Goal: Task Accomplishment & Management: Manage account settings

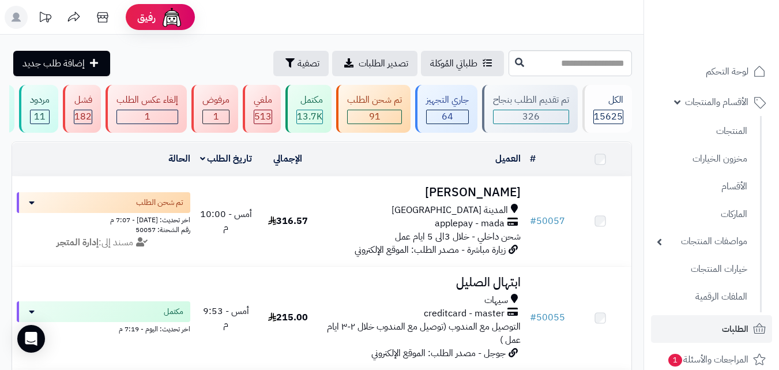
scroll to position [231, 0]
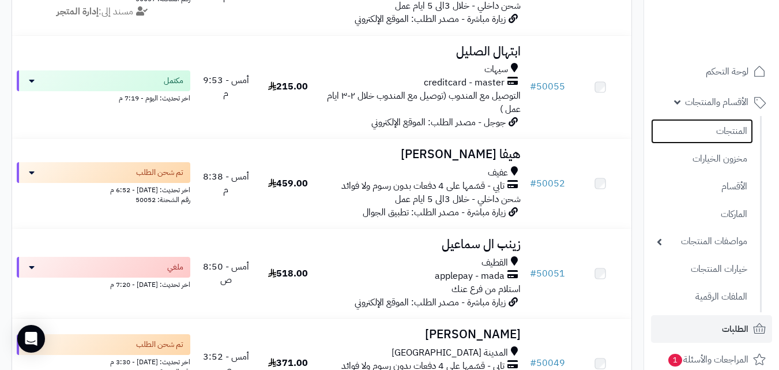
click at [718, 126] on link "المنتجات" at bounding box center [702, 131] width 102 height 25
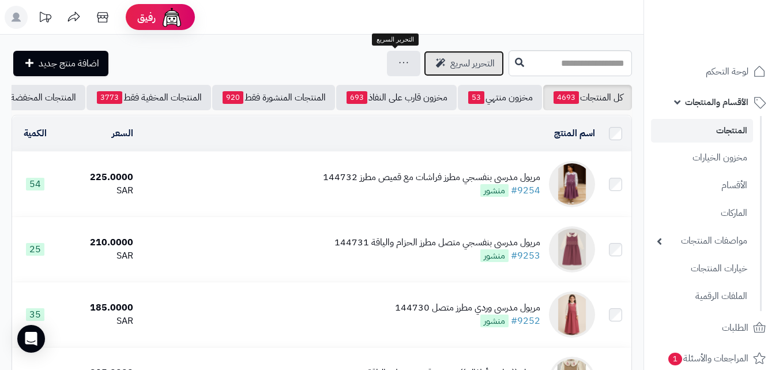
click at [450, 70] on span "التحرير لسريع" at bounding box center [472, 64] width 44 height 14
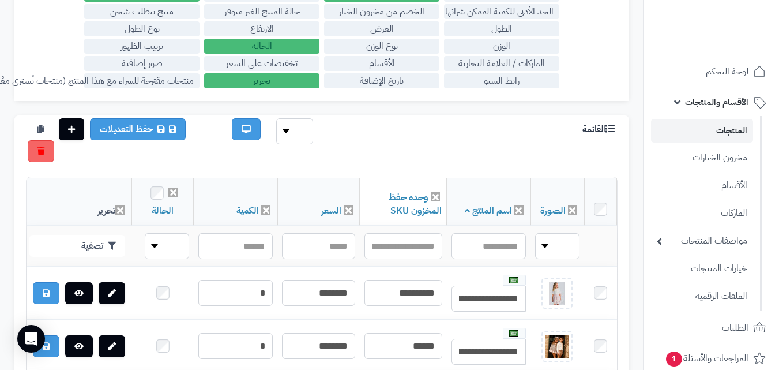
scroll to position [133, 0]
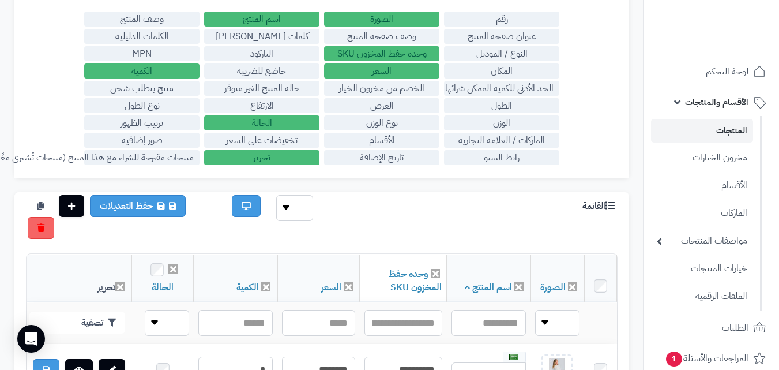
click at [532, 142] on label "الماركات / العلامة التجارية" at bounding box center [501, 140] width 115 height 15
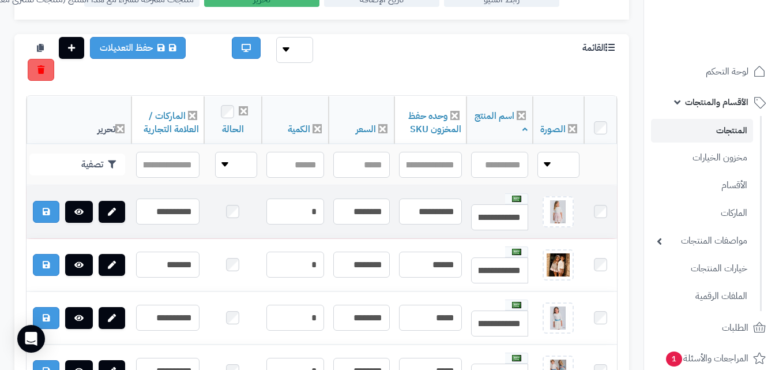
scroll to position [306, 0]
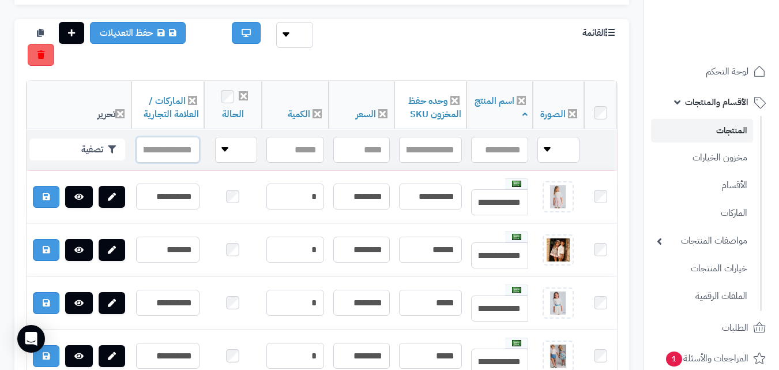
click at [167, 154] on input "text" at bounding box center [167, 150] width 63 height 26
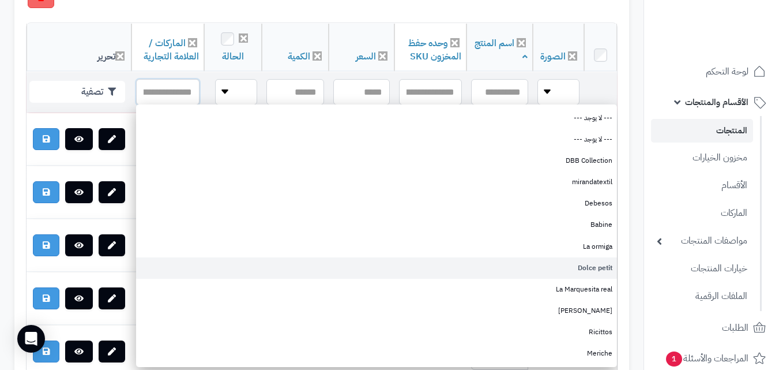
scroll to position [421, 0]
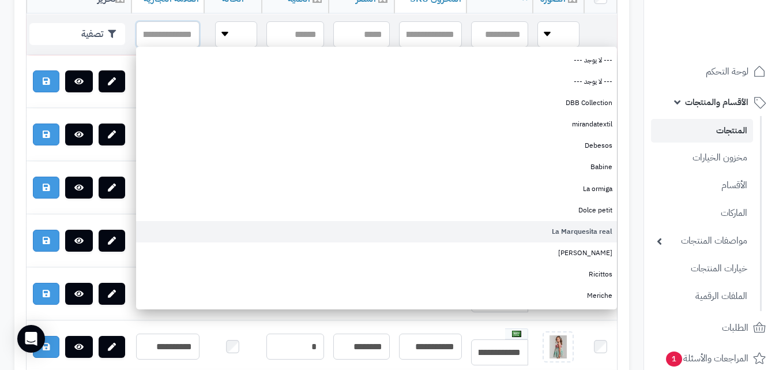
type input "*"
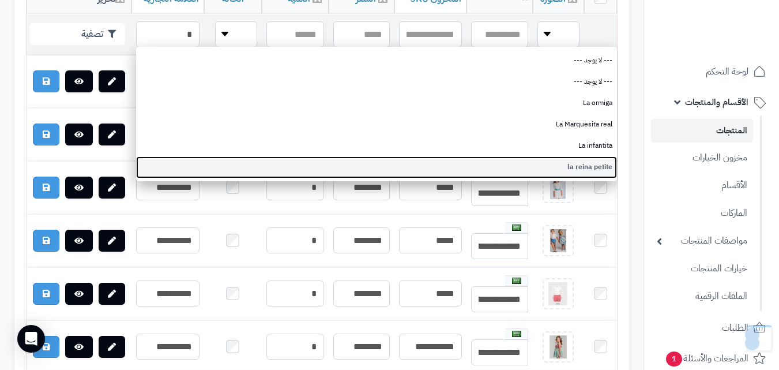
click at [407, 169] on link "la reina petite" at bounding box center [376, 166] width 481 height 21
type input "**********"
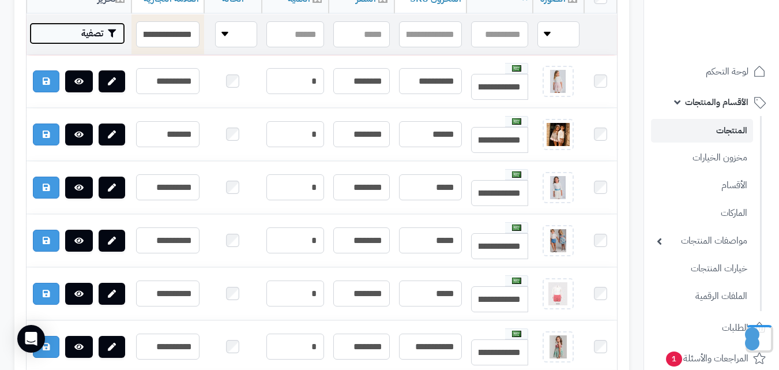
click at [95, 38] on button "تصفية" at bounding box center [77, 33] width 96 height 22
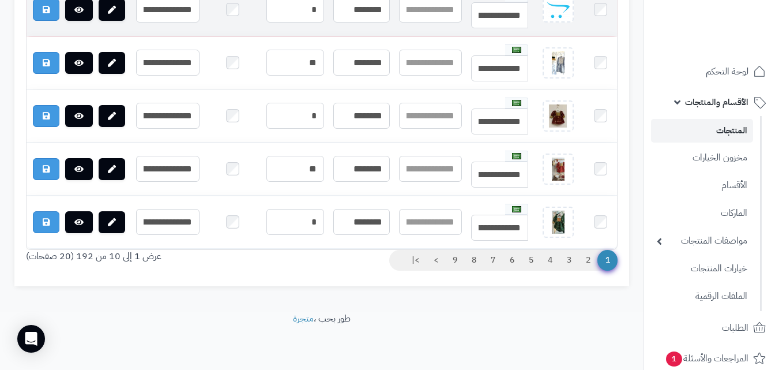
scroll to position [765, 0]
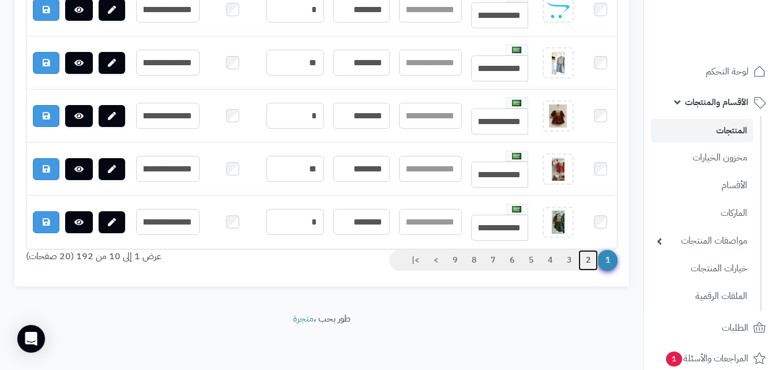
click at [592, 259] on link "2" at bounding box center [588, 260] width 20 height 21
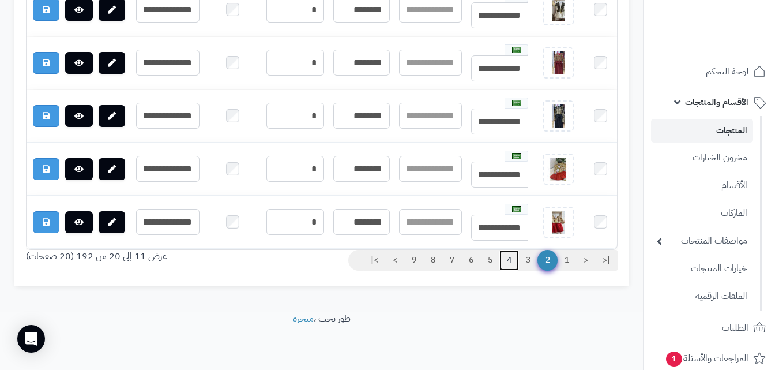
click at [511, 262] on link "4" at bounding box center [509, 260] width 20 height 21
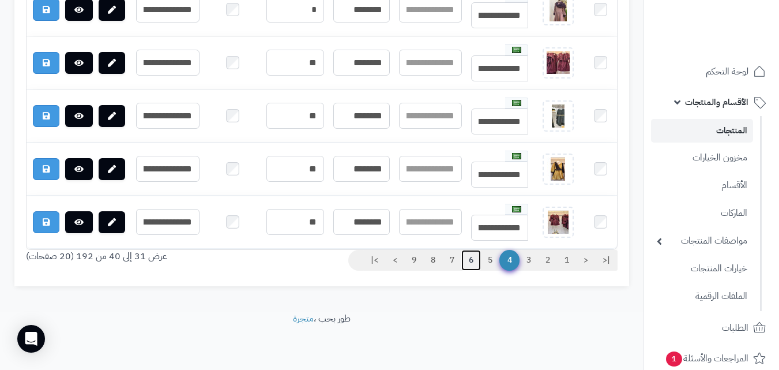
click at [465, 264] on link "6" at bounding box center [471, 260] width 20 height 21
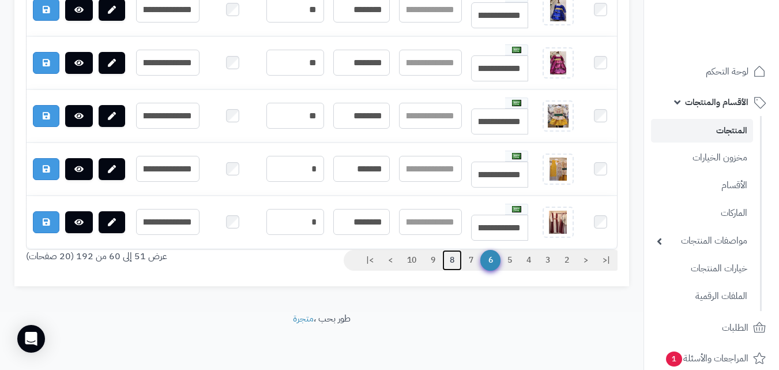
click at [456, 263] on link "8" at bounding box center [452, 260] width 20 height 21
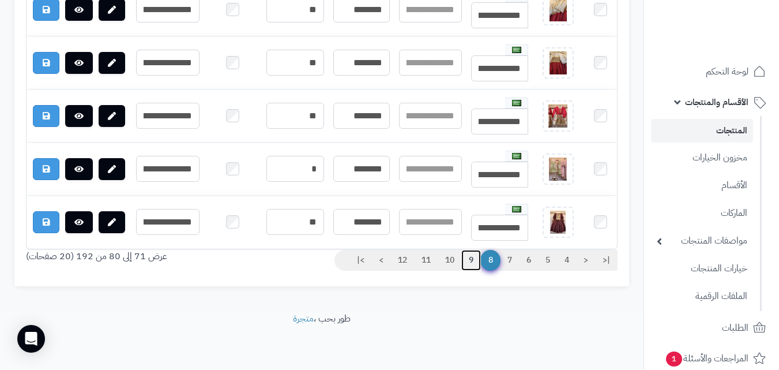
click at [469, 265] on link "9" at bounding box center [471, 260] width 20 height 21
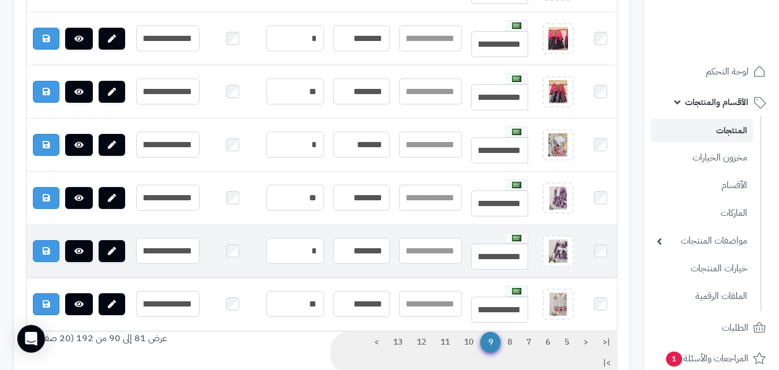
scroll to position [785, 0]
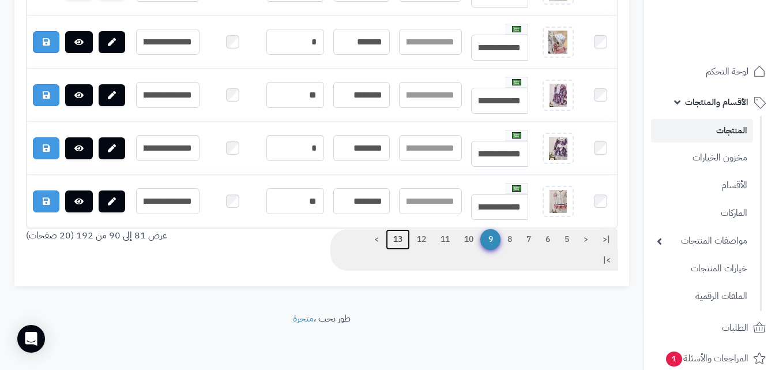
click at [400, 240] on link "13" at bounding box center [398, 239] width 24 height 21
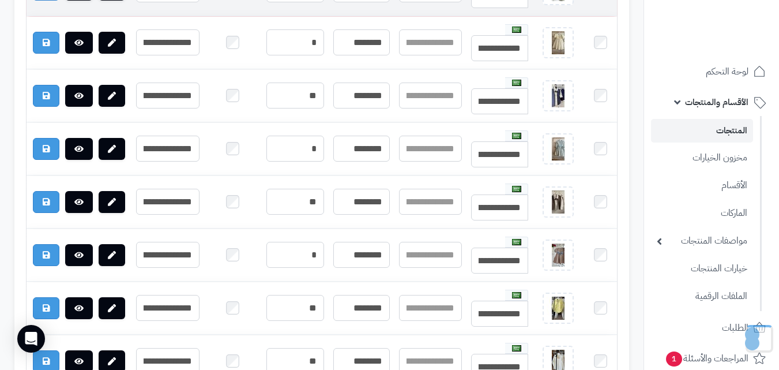
scroll to position [728, 0]
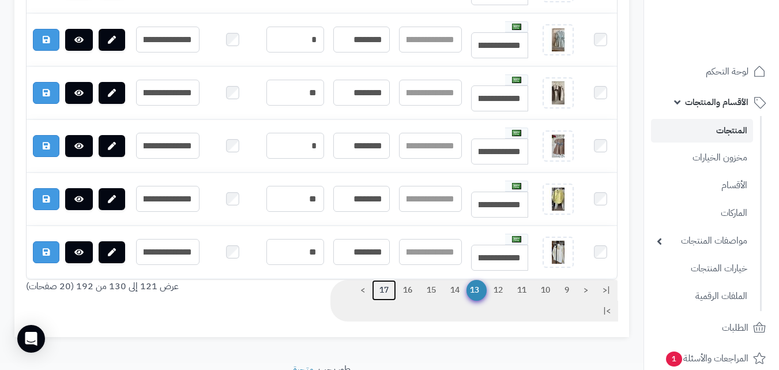
click at [377, 300] on link "17" at bounding box center [384, 290] width 24 height 21
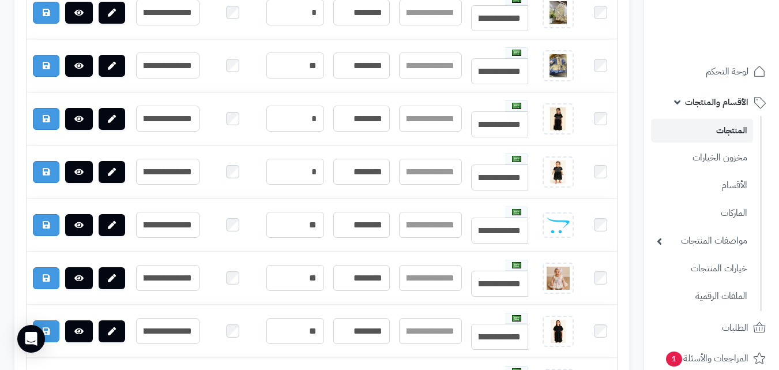
scroll to position [324, 0]
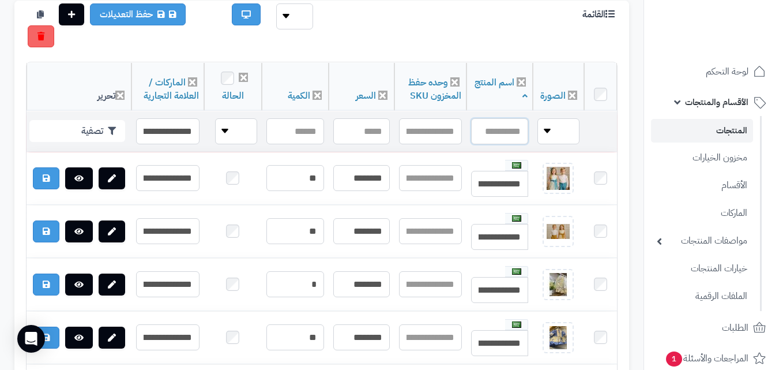
click at [499, 127] on input "text" at bounding box center [499, 131] width 57 height 26
type input "*"
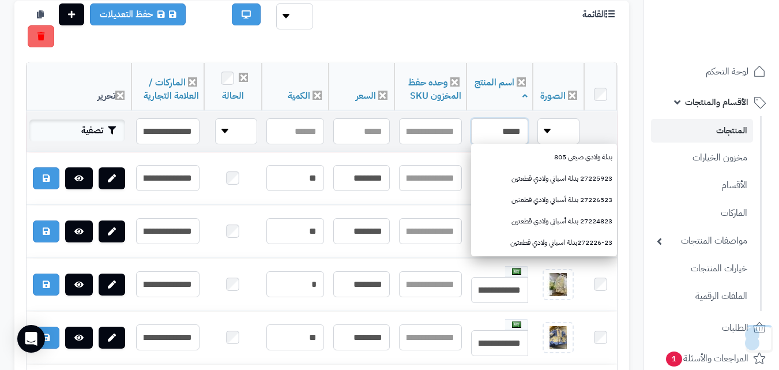
type input "*****"
click at [50, 121] on button "تصفية" at bounding box center [77, 130] width 96 height 22
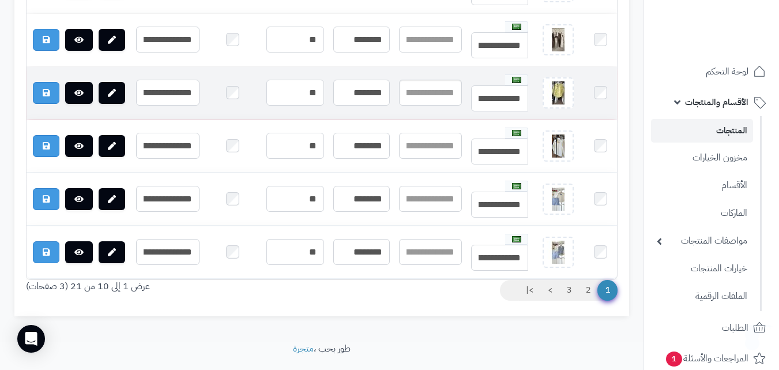
scroll to position [765, 0]
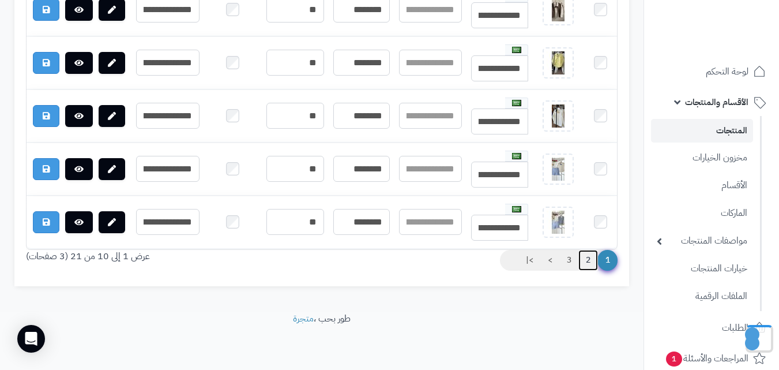
click at [585, 254] on link "2" at bounding box center [588, 260] width 20 height 21
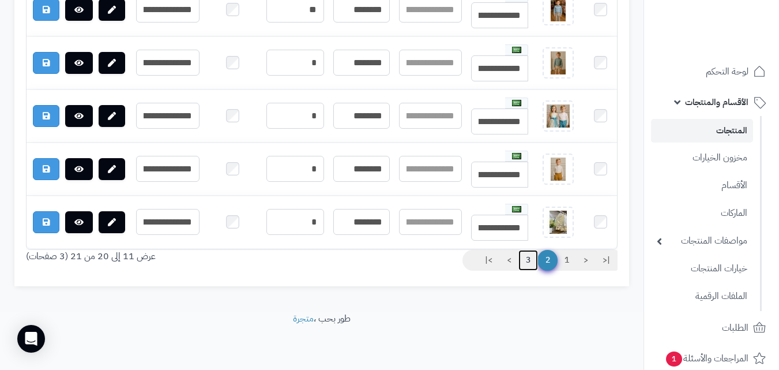
click at [519, 257] on link "3" at bounding box center [528, 260] width 20 height 21
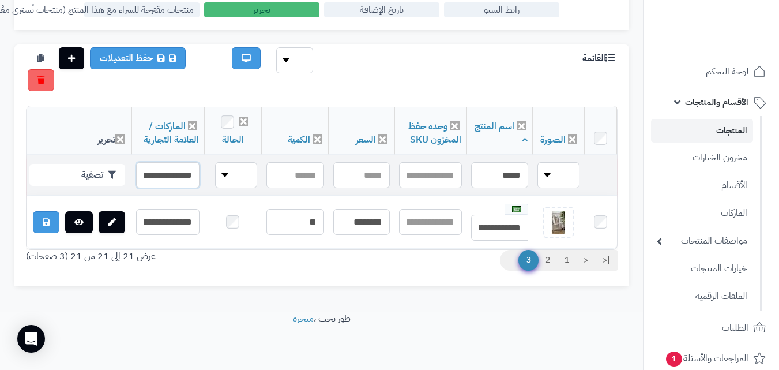
click at [195, 170] on input "**********" at bounding box center [167, 175] width 63 height 26
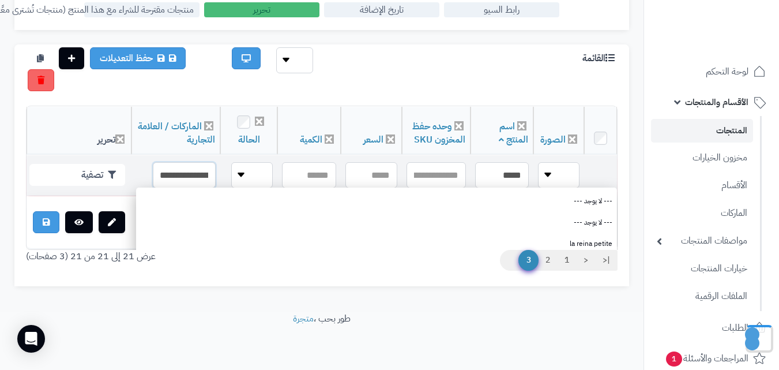
drag, startPoint x: 195, startPoint y: 170, endPoint x: 146, endPoint y: 167, distance: 48.5
click at [153, 167] on input "**********" at bounding box center [184, 175] width 63 height 26
click at [160, 167] on input "**********" at bounding box center [184, 175] width 63 height 26
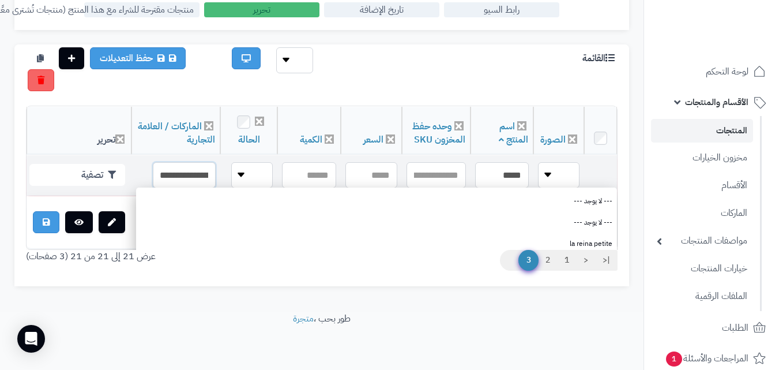
type input "*"
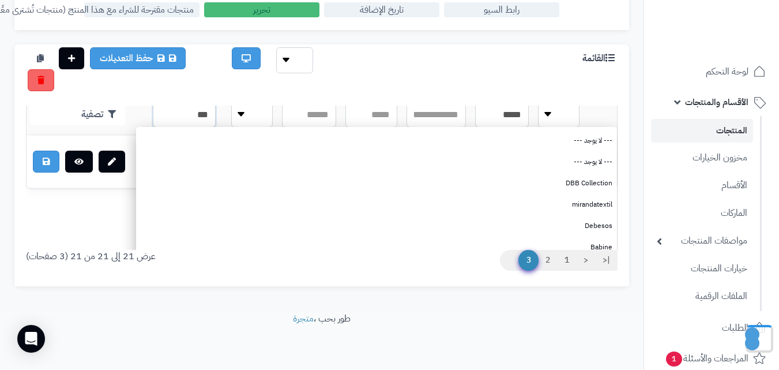
scroll to position [9, 0]
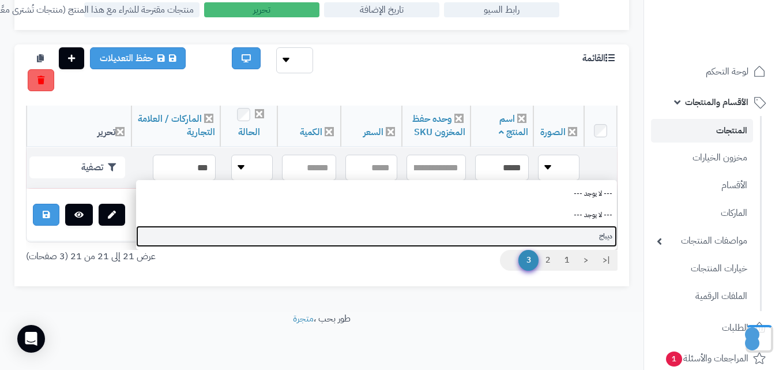
click at [400, 226] on link "ديباج" at bounding box center [376, 235] width 481 height 21
type input "*****"
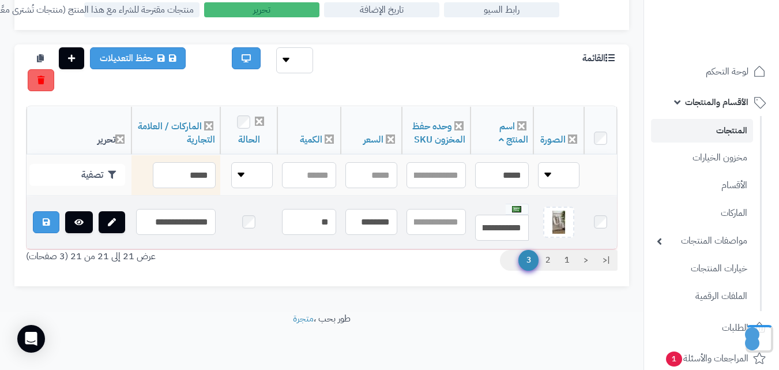
scroll to position [0, 0]
click at [47, 220] on link at bounding box center [46, 222] width 27 height 22
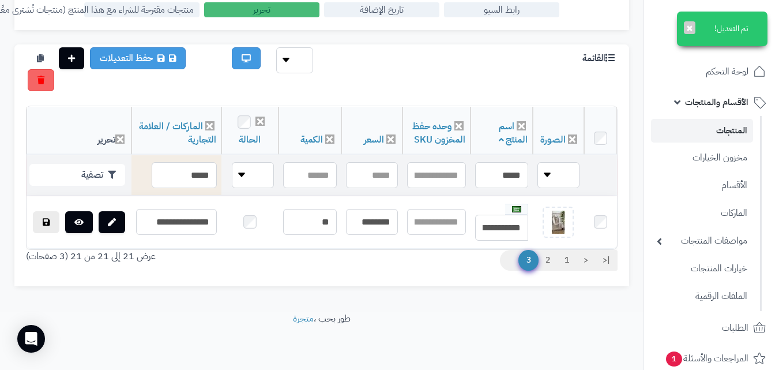
scroll to position [287, 0]
click at [564, 259] on link "1" at bounding box center [567, 260] width 20 height 21
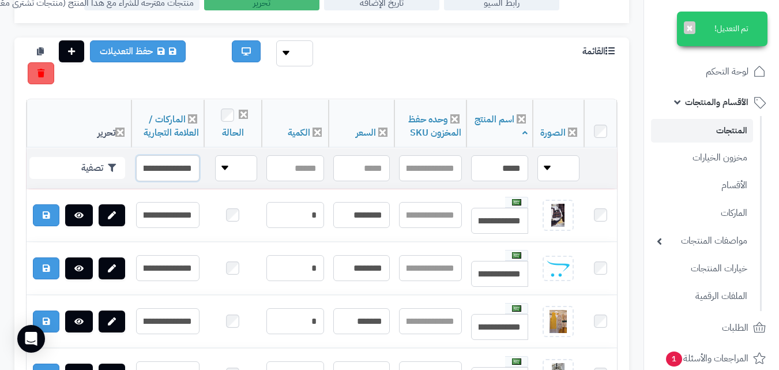
click at [183, 157] on input "**********" at bounding box center [167, 168] width 63 height 26
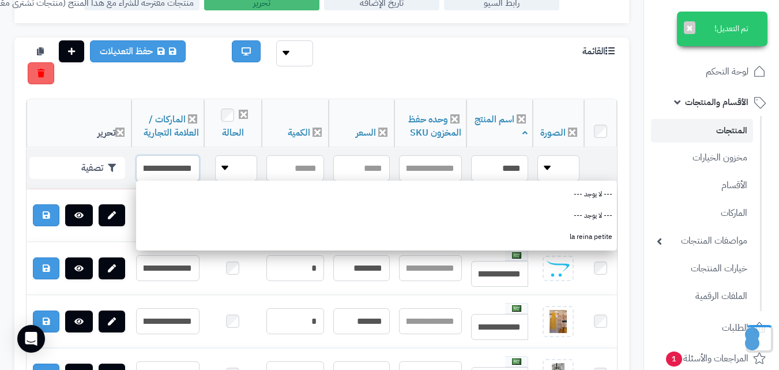
click at [183, 157] on input "**********" at bounding box center [167, 168] width 63 height 26
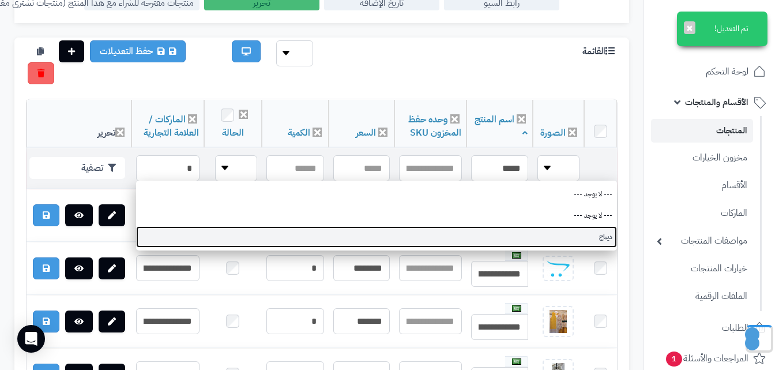
click at [427, 234] on link "ديباج" at bounding box center [376, 236] width 481 height 21
type input "*****"
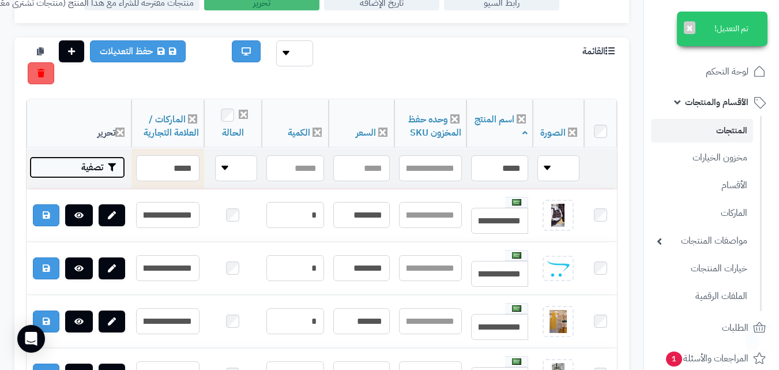
click at [104, 169] on button "تصفية" at bounding box center [77, 167] width 96 height 22
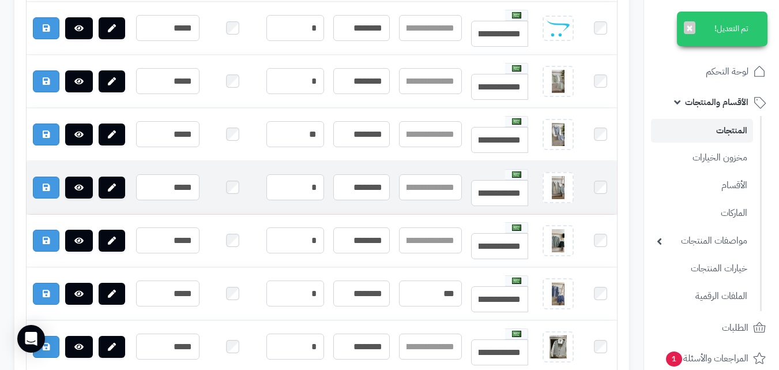
scroll to position [691, 0]
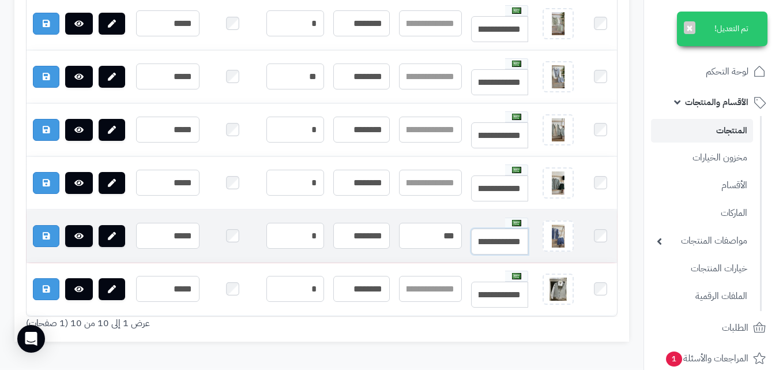
click at [500, 234] on input "**********" at bounding box center [499, 241] width 57 height 26
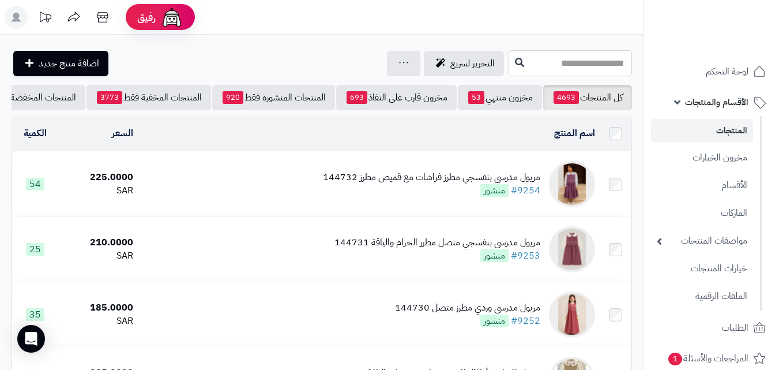
click at [576, 71] on input "text" at bounding box center [570, 63] width 123 height 26
paste input "**********"
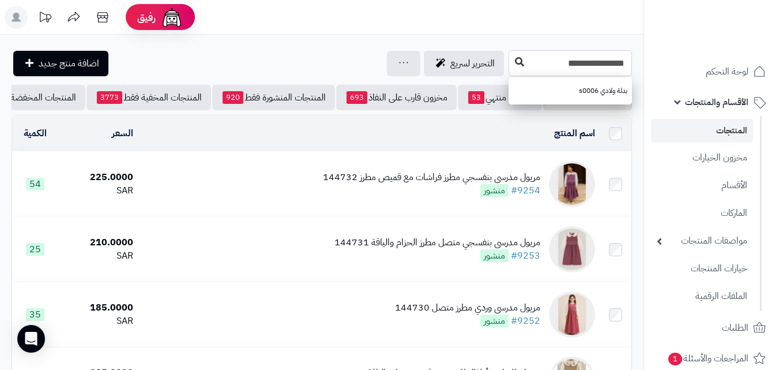
type input "**********"
click at [511, 66] on button at bounding box center [519, 62] width 17 height 22
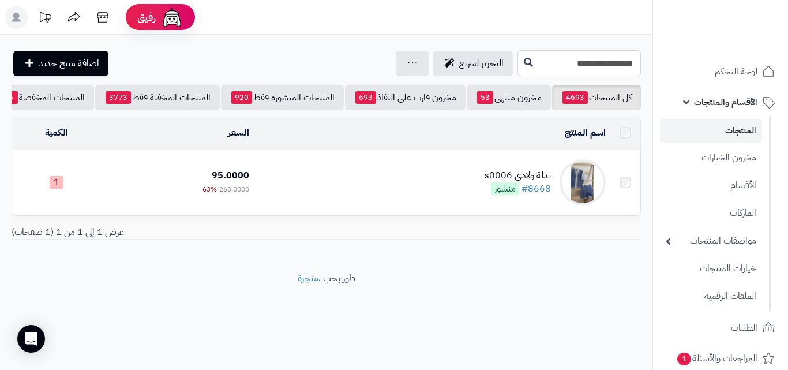
click at [497, 195] on span "منشور" at bounding box center [505, 188] width 28 height 13
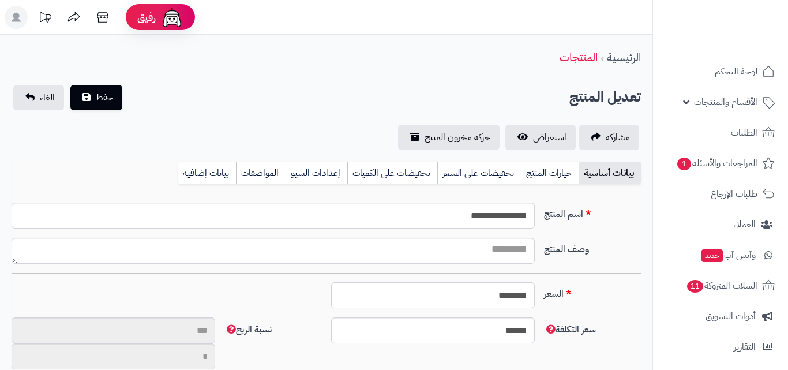
type input "**"
type input "**********"
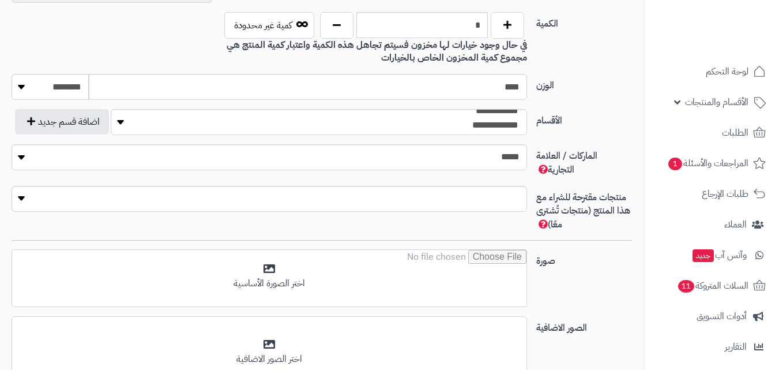
scroll to position [410, 0]
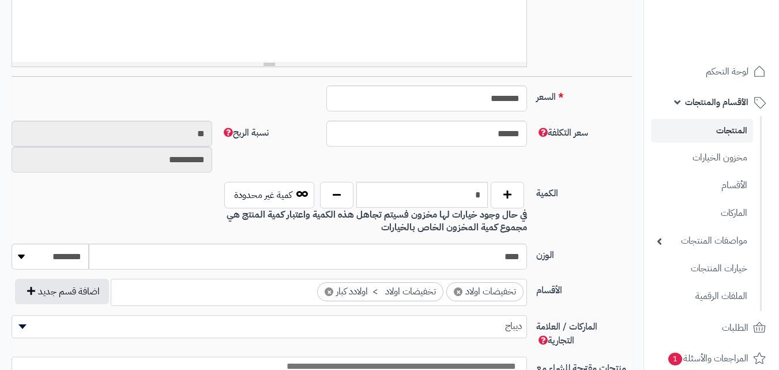
type input "******"
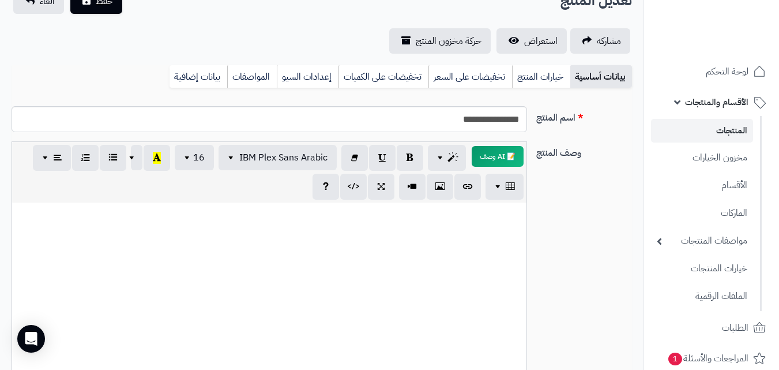
scroll to position [24, 0]
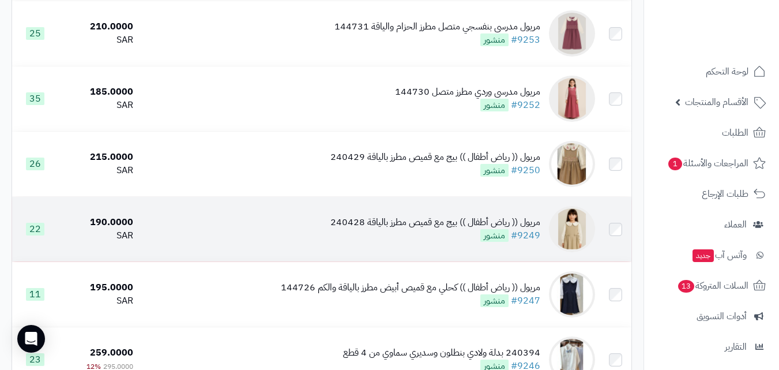
scroll to position [231, 0]
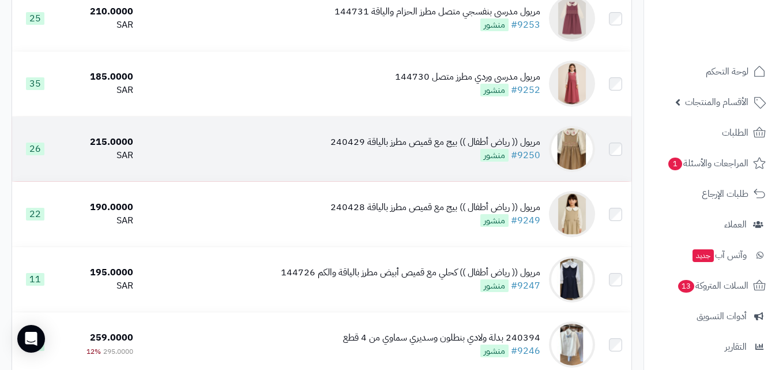
click at [507, 161] on span "منشور" at bounding box center [494, 155] width 28 height 13
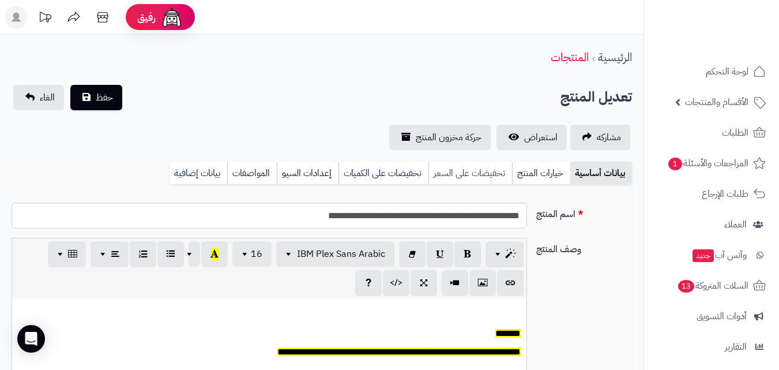
scroll to position [95, 0]
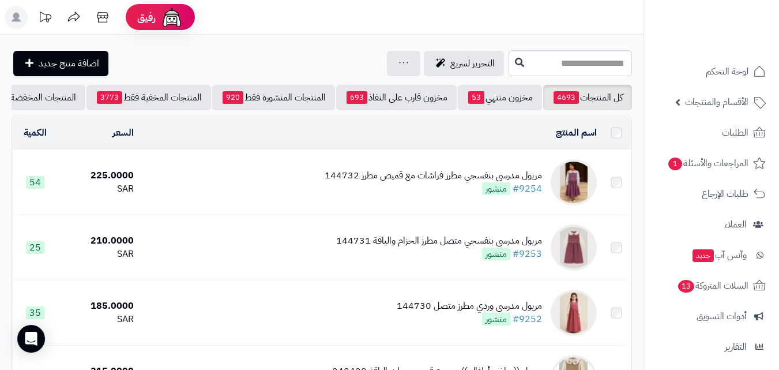
scroll to position [231, 0]
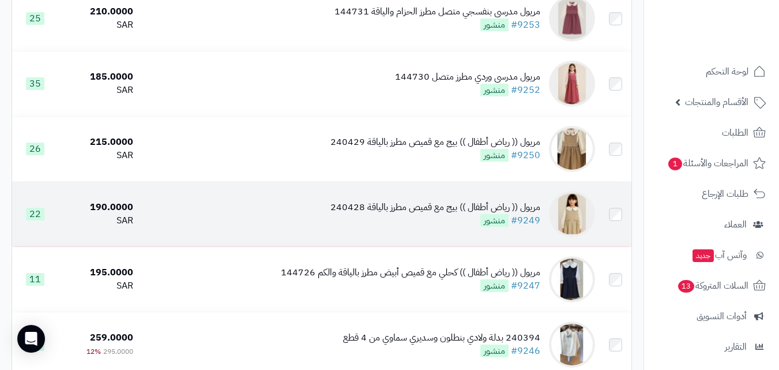
drag, startPoint x: 489, startPoint y: 210, endPoint x: 543, endPoint y: 200, distance: 55.2
click at [482, 160] on div "مريول (( رياض أطفال )) بيج مع قميص مطرز بالياقة 240429 #9250 منشور" at bounding box center [435, 148] width 210 height 27
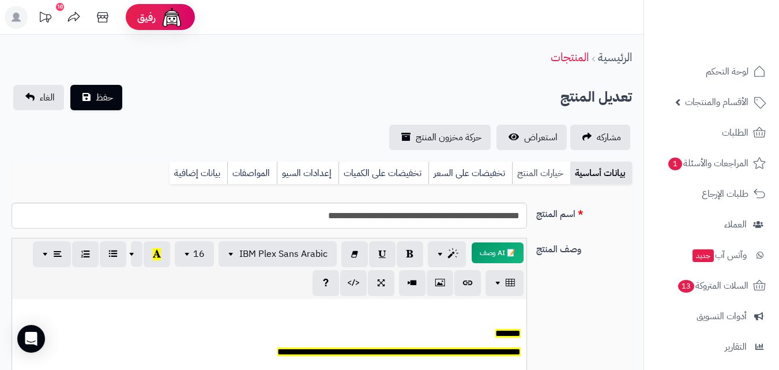
click at [537, 167] on link "خيارات المنتج" at bounding box center [541, 172] width 58 height 23
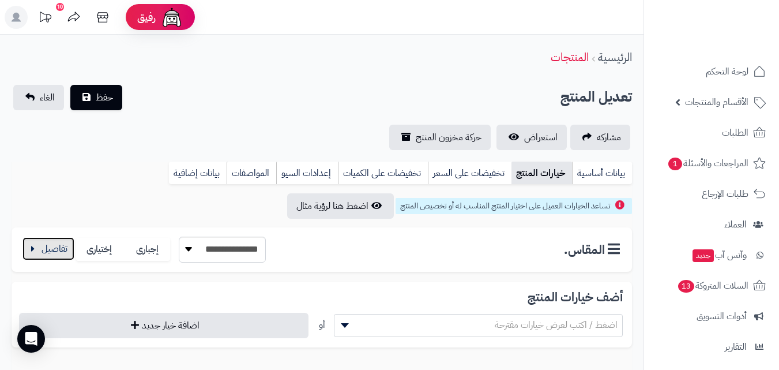
click at [30, 247] on button "button" at bounding box center [48, 248] width 52 height 23
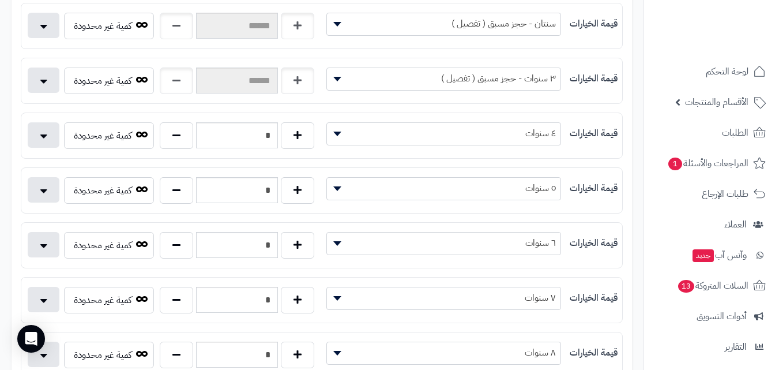
scroll to position [288, 0]
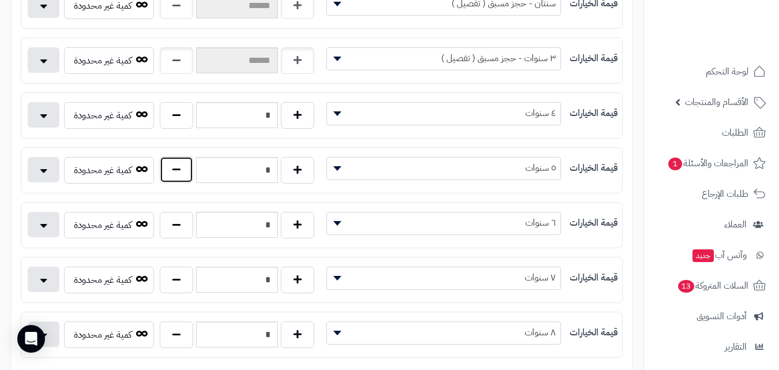
click at [179, 163] on button "button" at bounding box center [176, 169] width 33 height 27
type input "*"
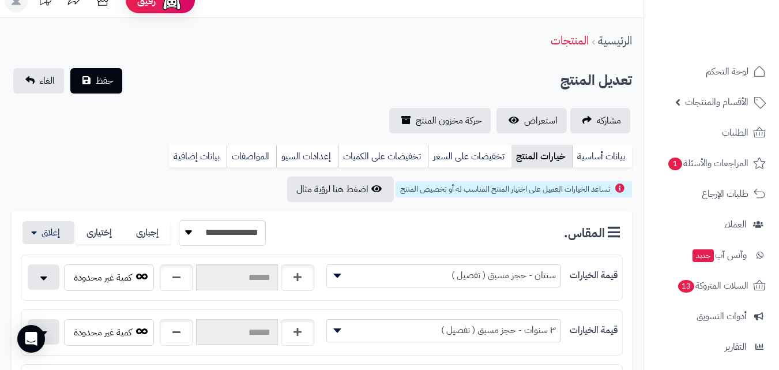
scroll to position [0, 0]
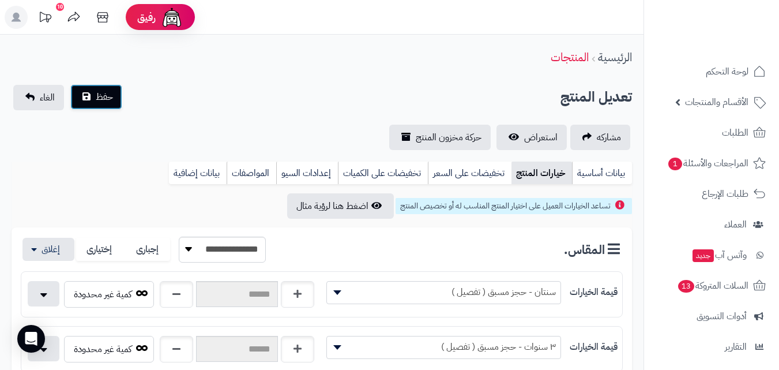
click at [100, 98] on span "حفظ" at bounding box center [104, 97] width 17 height 14
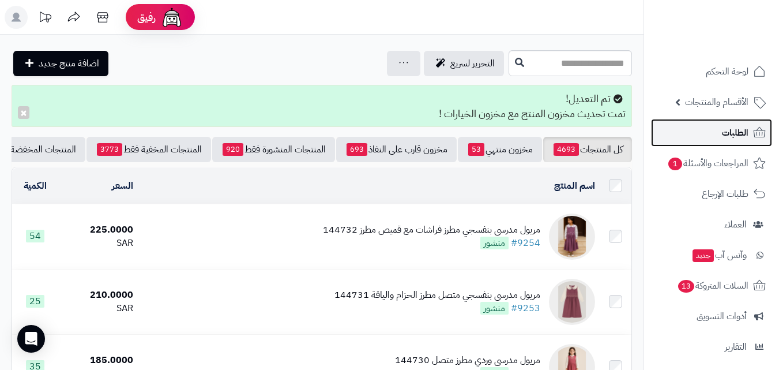
click at [715, 122] on link "الطلبات" at bounding box center [711, 133] width 121 height 28
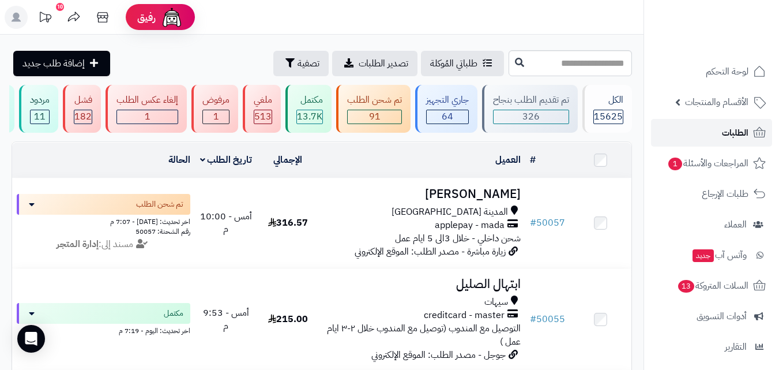
click at [717, 136] on link "الطلبات" at bounding box center [711, 133] width 121 height 28
click at [451, 113] on span "64" at bounding box center [448, 117] width 12 height 14
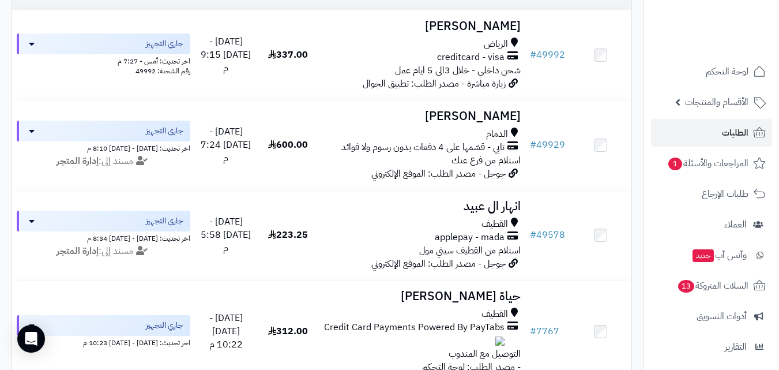
scroll to position [231, 0]
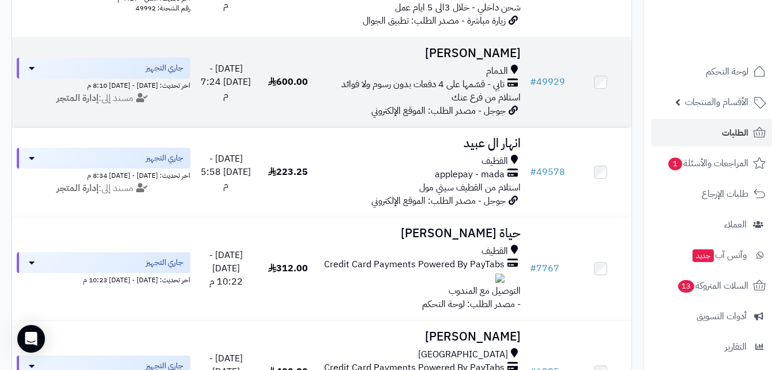
click at [487, 114] on span "جوجل - مصدر الطلب: الموقع الإلكتروني" at bounding box center [438, 111] width 134 height 14
click at [498, 97] on span "استلام من فرع عنك" at bounding box center [485, 98] width 69 height 14
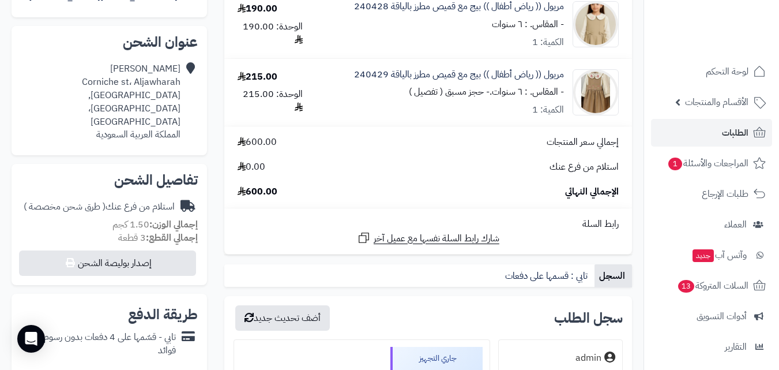
scroll to position [288, 0]
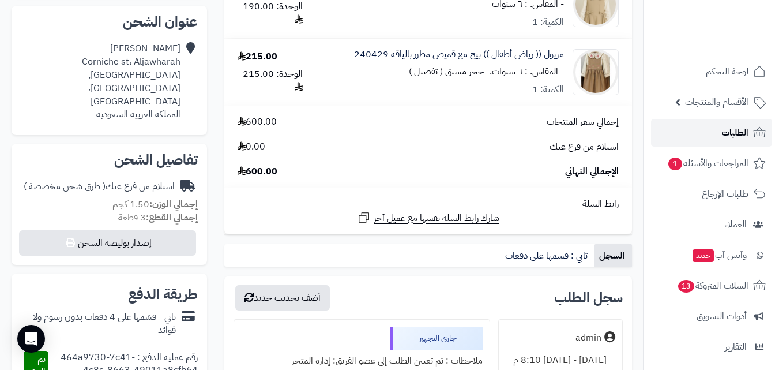
click at [749, 127] on link "الطلبات" at bounding box center [711, 133] width 121 height 28
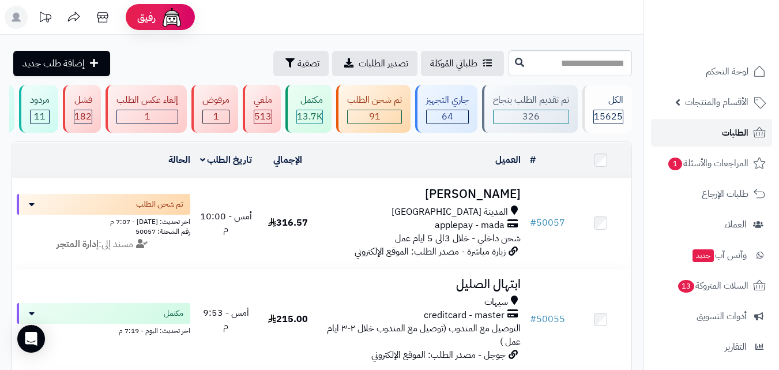
click at [732, 130] on span "الطلبات" at bounding box center [735, 133] width 27 height 16
